Goal: Navigation & Orientation: Go to known website

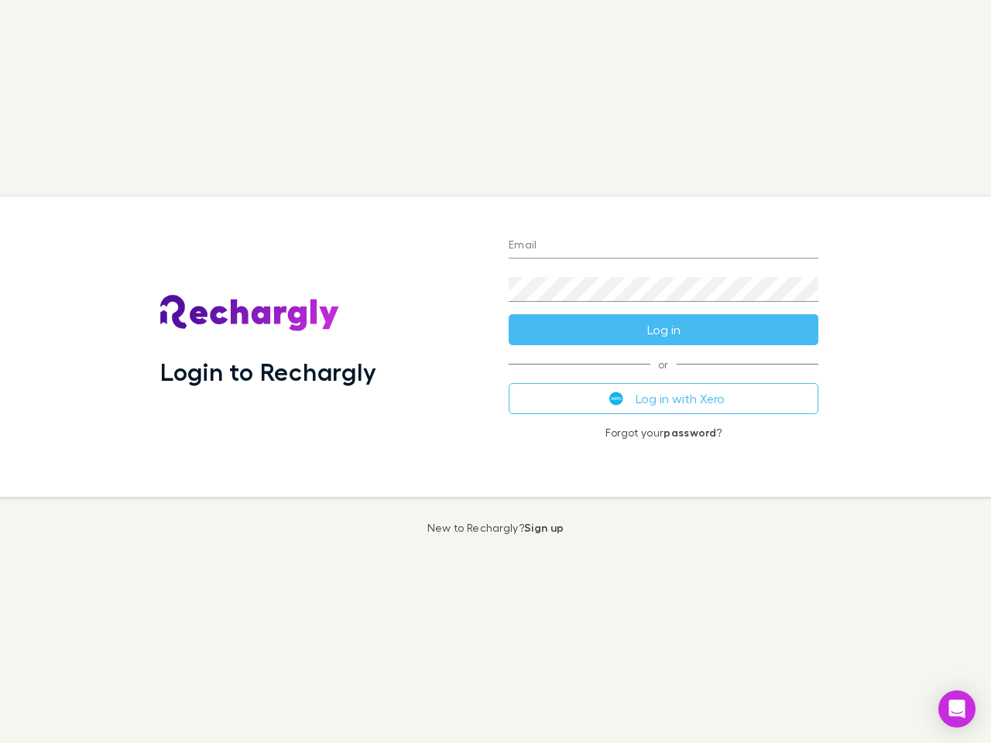
click at [495, 371] on div "Login to Rechargly" at bounding box center [322, 347] width 348 height 300
click at [663, 246] on input "Email" at bounding box center [663, 246] width 310 height 25
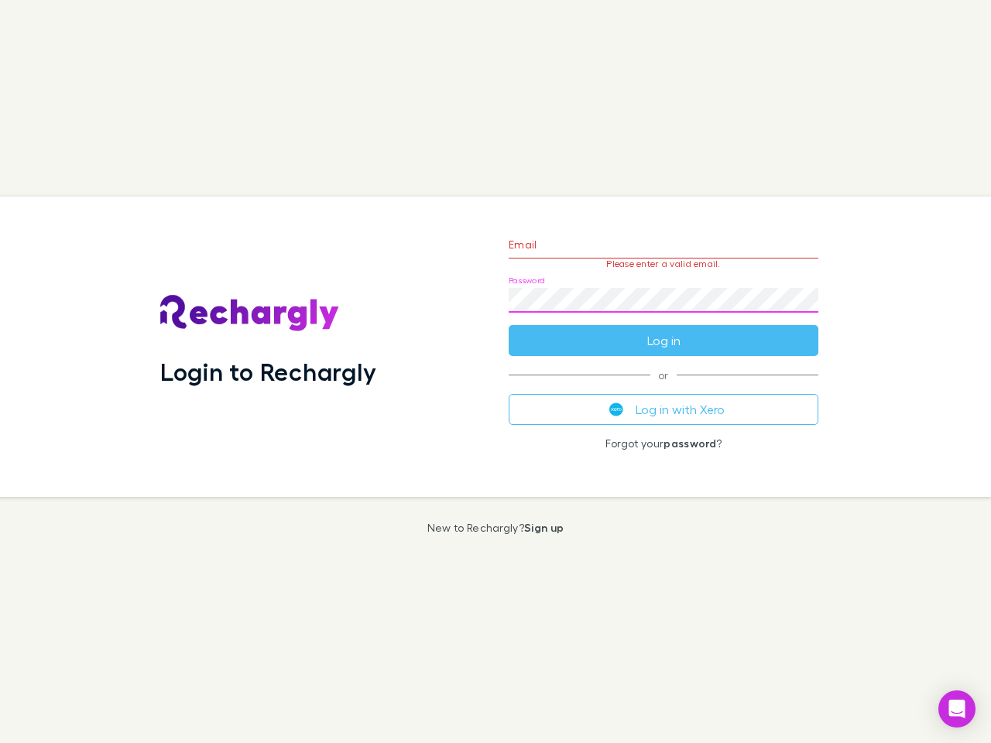
click at [663, 330] on form "Email Please enter a valid email. Password Log in" at bounding box center [663, 288] width 310 height 135
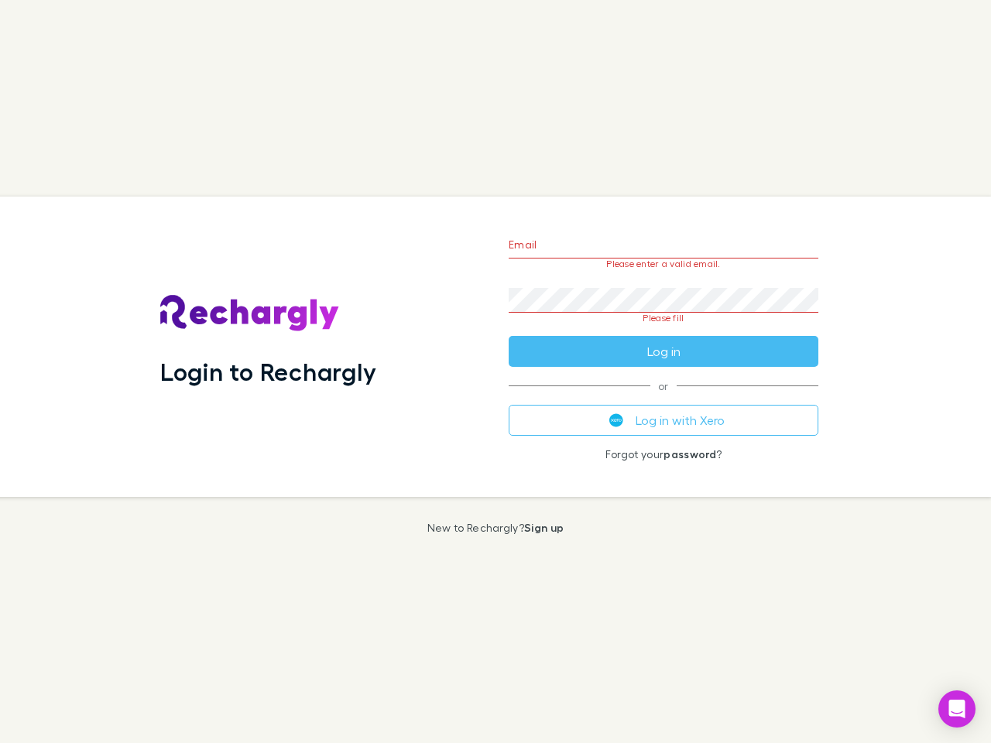
click at [663, 399] on div "Email Please enter a valid email. Password Please fill Log in or Log in with Xe…" at bounding box center [663, 347] width 334 height 300
click at [956, 709] on icon "Open Intercom Messenger" at bounding box center [957, 709] width 16 height 19
